Goal: Transaction & Acquisition: Subscribe to service/newsletter

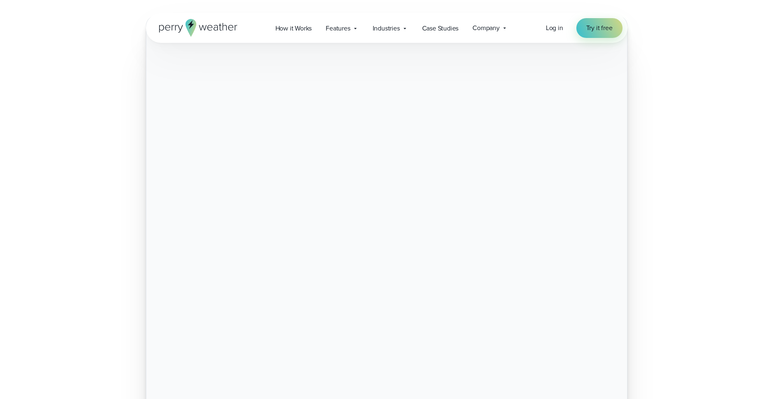
scroll to position [212, 0]
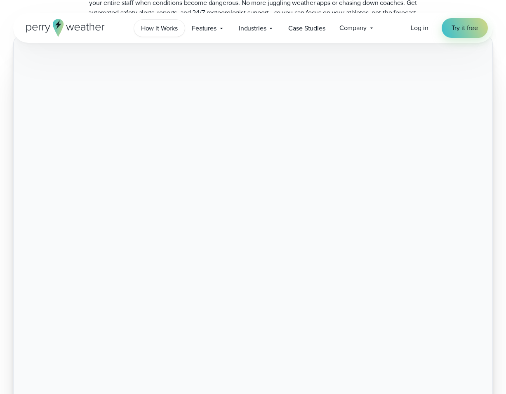
click at [162, 28] on span "How it Works" at bounding box center [159, 28] width 37 height 10
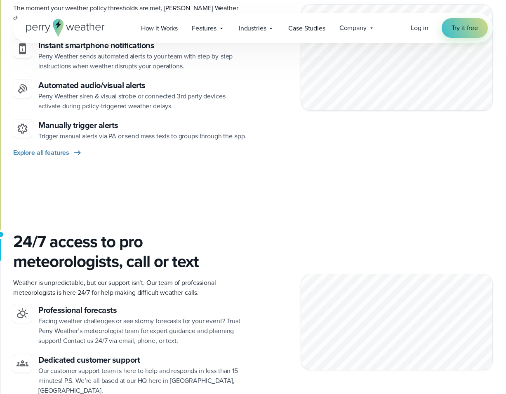
scroll to position [1031, 0]
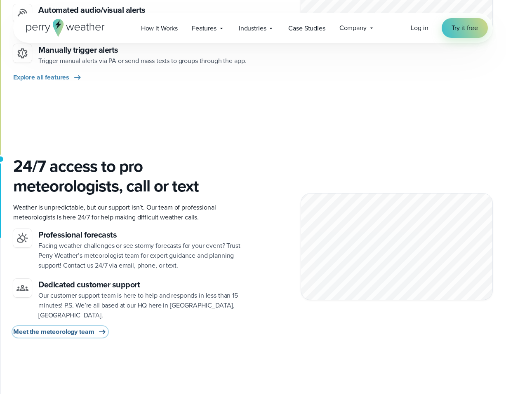
click at [73, 327] on span "Meet the meteorology team" at bounding box center [53, 332] width 81 height 10
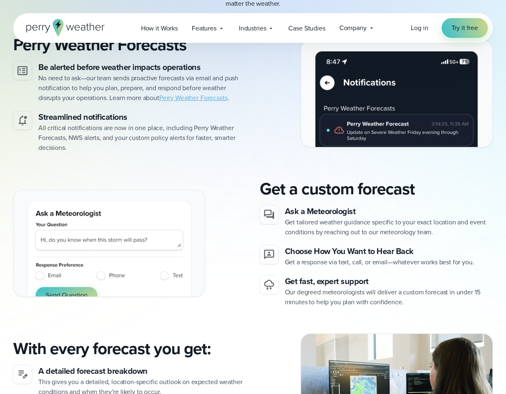
scroll to position [406, 0]
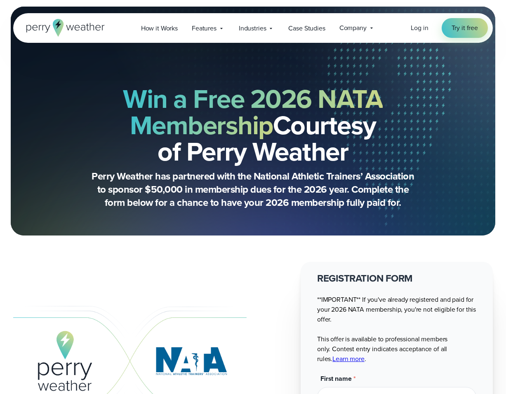
select select "**"
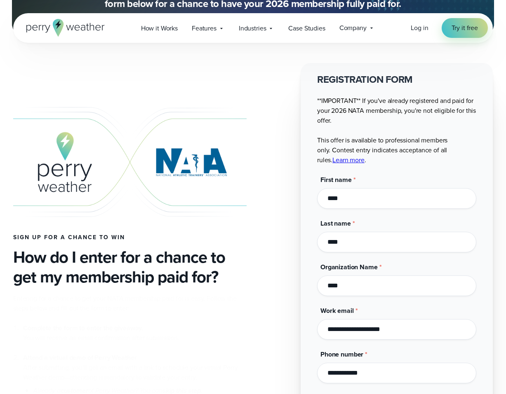
scroll to position [234, 0]
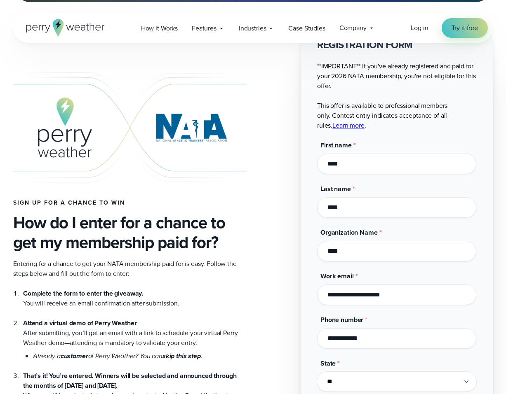
drag, startPoint x: 97, startPoint y: 148, endPoint x: 74, endPoint y: 172, distance: 33.5
click at [73, 173] on div "Sign up for a chance to win How do I enter for a chance to get my membership pa…" at bounding box center [129, 255] width 233 height 332
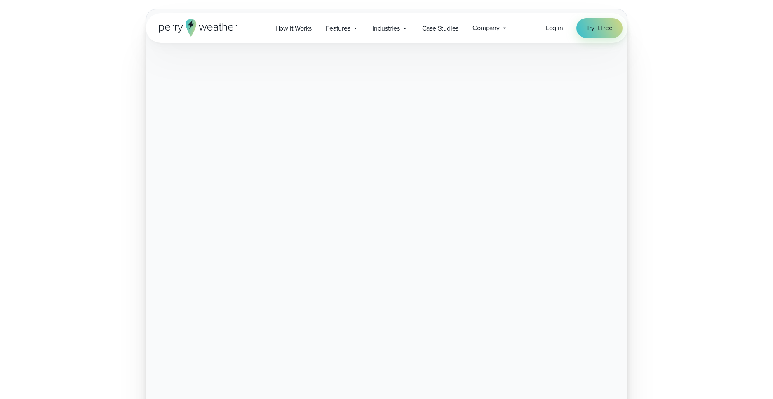
scroll to position [211, 0]
